Goal: Task Accomplishment & Management: Manage account settings

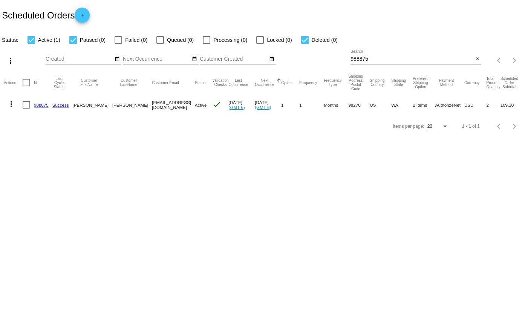
click at [407, 61] on input "988875" at bounding box center [411, 59] width 123 height 6
paste input "814207"
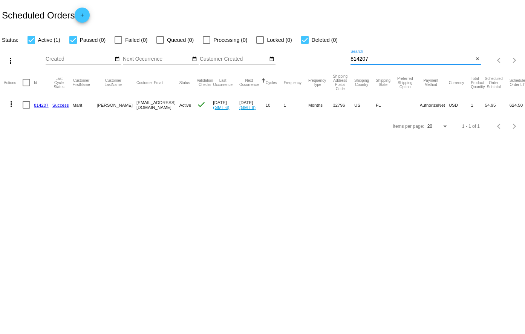
type input "814207"
click at [40, 107] on link "814207" at bounding box center [41, 104] width 15 height 5
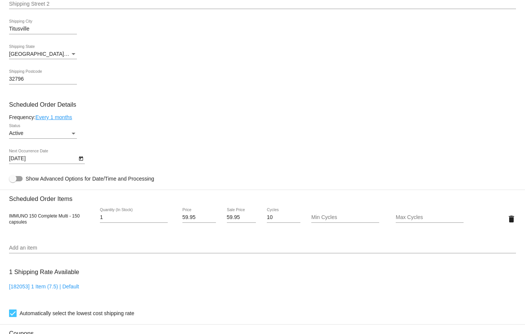
scroll to position [339, 0]
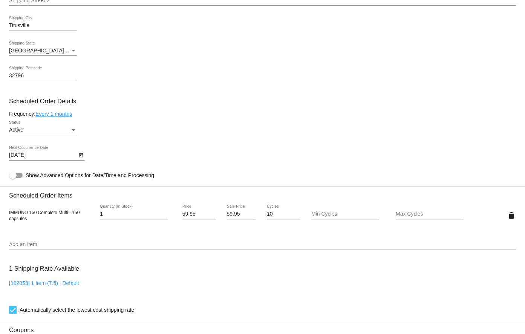
click at [80, 156] on icon "Open calendar" at bounding box center [80, 155] width 5 height 9
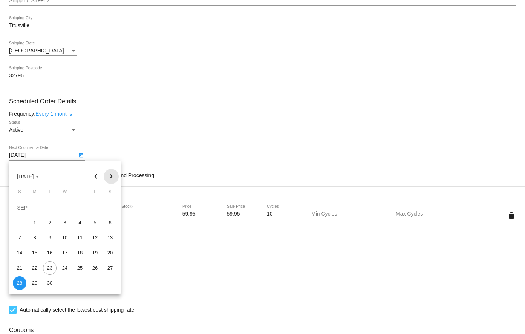
click at [112, 176] on button "Next month" at bounding box center [111, 176] width 15 height 15
click at [47, 269] on div "28" at bounding box center [50, 268] width 14 height 14
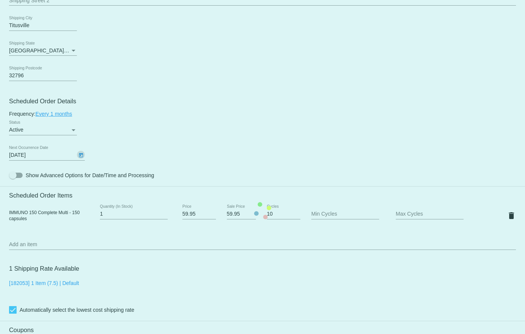
type input "10/28/2025"
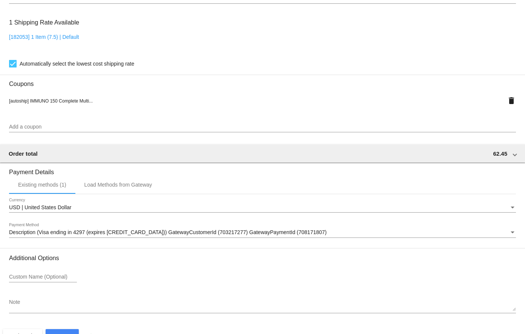
scroll to position [606, 0]
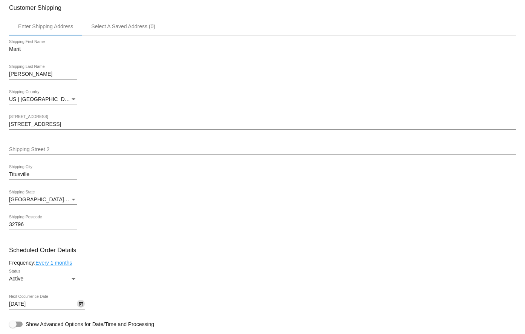
scroll to position [342, 0]
